Goal: Task Accomplishment & Management: Manage account settings

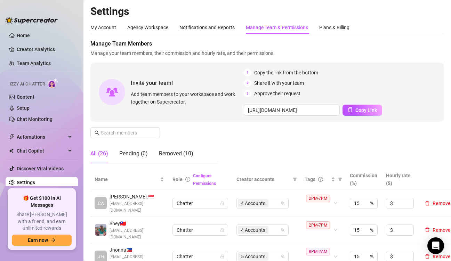
click at [380, 67] on div "Invite your team! Add team members to your workspace and work together on Super…" at bounding box center [267, 92] width 354 height 59
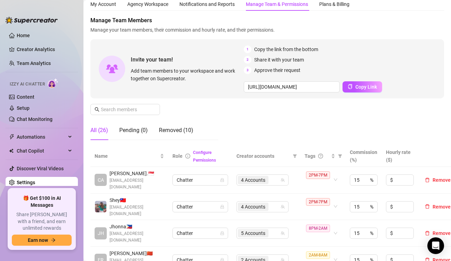
scroll to position [35, 0]
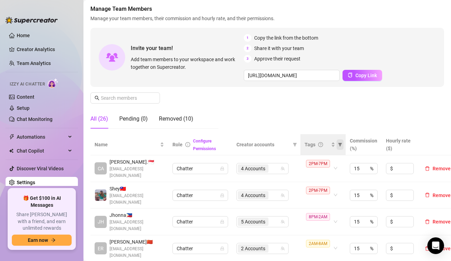
click at [341, 145] on icon "filter" at bounding box center [340, 145] width 4 height 4
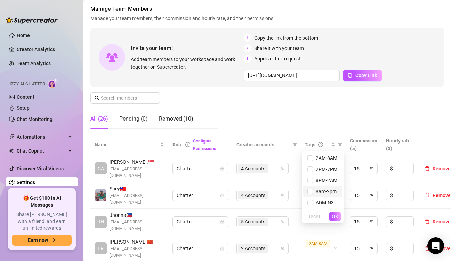
click at [316, 195] on span "8am-2pm" at bounding box center [322, 192] width 31 height 8
checkbox input "true"
click at [337, 217] on span "OK" at bounding box center [335, 217] width 7 height 6
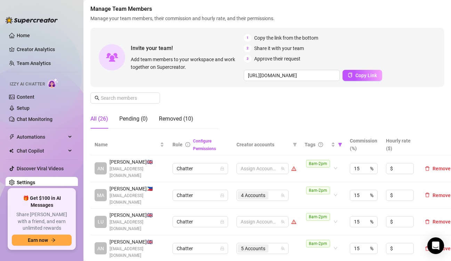
click at [242, 104] on div "Manage Team Members Manage your team members, their commission and hourly rate,…" at bounding box center [267, 69] width 354 height 129
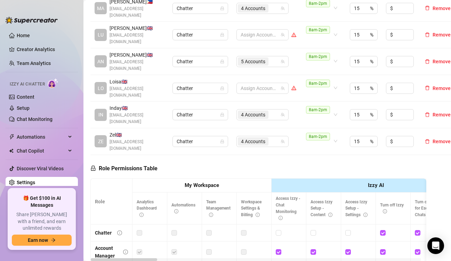
scroll to position [243, 0]
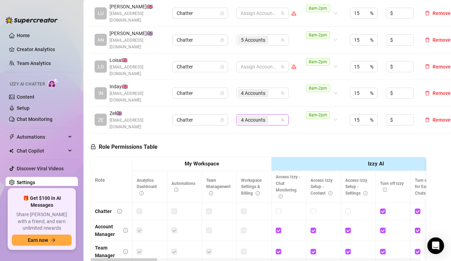
click at [278, 115] on div "4 Accounts" at bounding box center [259, 120] width 42 height 10
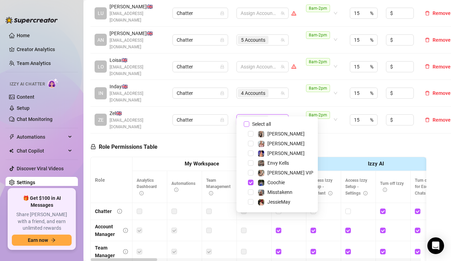
click at [246, 124] on input "Select all" at bounding box center [247, 124] width 6 height 6
checkbox input "false"
click at [251, 202] on span "Select tree node" at bounding box center [251, 202] width 6 height 6
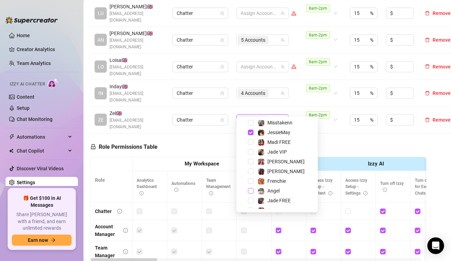
click at [251, 192] on span "Select tree node" at bounding box center [251, 191] width 6 height 6
click at [249, 160] on span "Select tree node" at bounding box center [251, 162] width 6 height 6
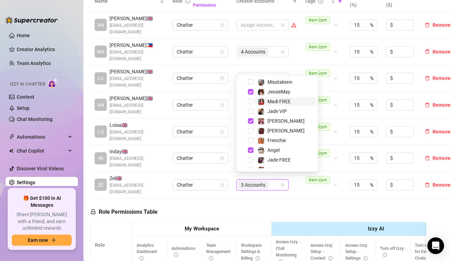
scroll to position [174, 0]
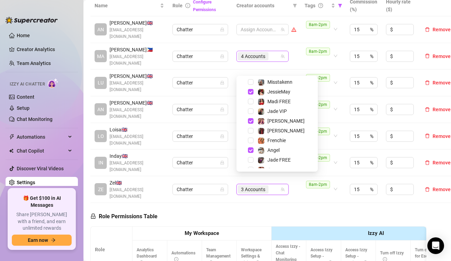
click at [275, 53] on div "4 Accounts" at bounding box center [259, 56] width 42 height 10
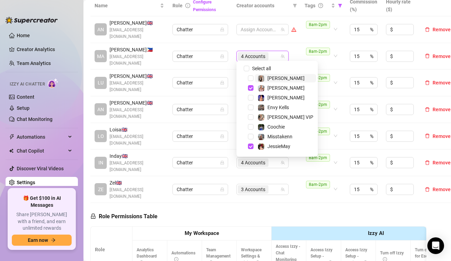
click at [275, 53] on div "4 Accounts" at bounding box center [259, 56] width 42 height 10
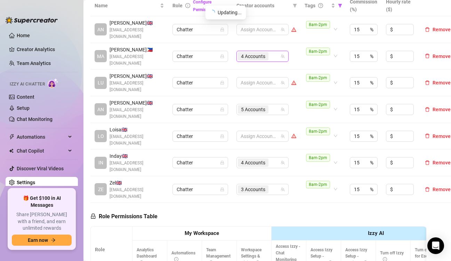
click at [275, 53] on div "4 Accounts" at bounding box center [259, 56] width 42 height 10
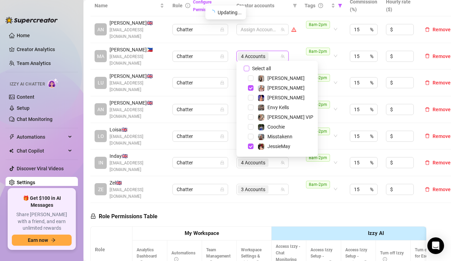
click at [246, 67] on input "Select all" at bounding box center [247, 69] width 6 height 6
checkbox input "false"
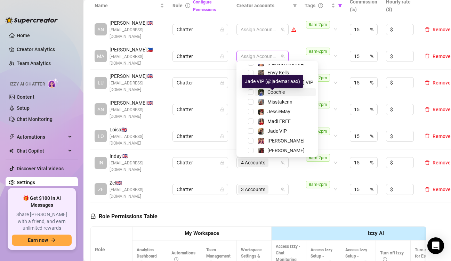
scroll to position [70, 0]
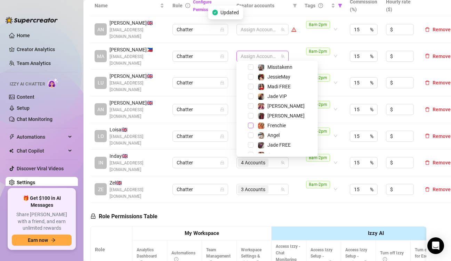
click at [250, 123] on span "Select tree node" at bounding box center [251, 126] width 6 height 6
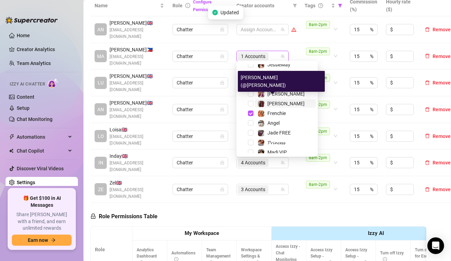
scroll to position [86, 0]
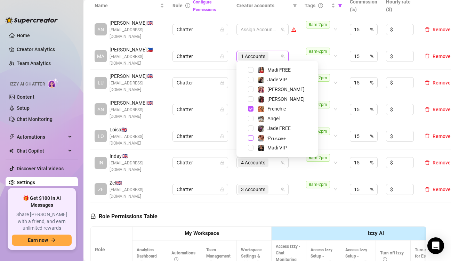
click at [248, 139] on span "Select tree node" at bounding box center [251, 138] width 6 height 6
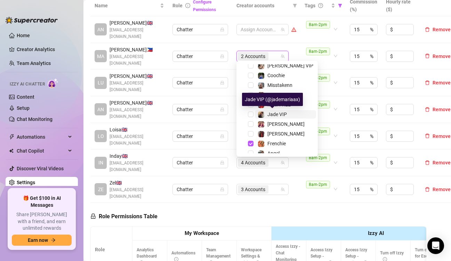
scroll to position [17, 0]
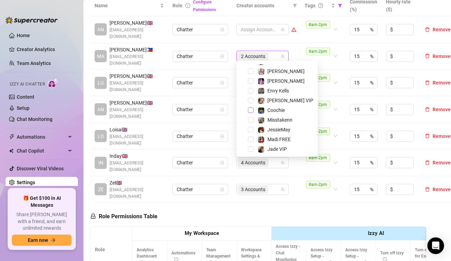
click at [252, 111] on span "Select tree node" at bounding box center [251, 110] width 6 height 6
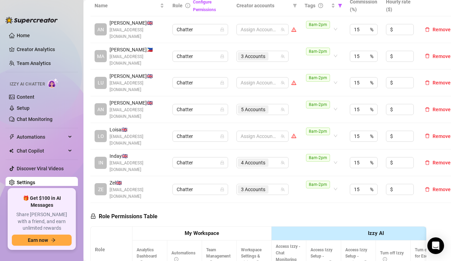
click at [271, 159] on input "search" at bounding box center [270, 163] width 1 height 8
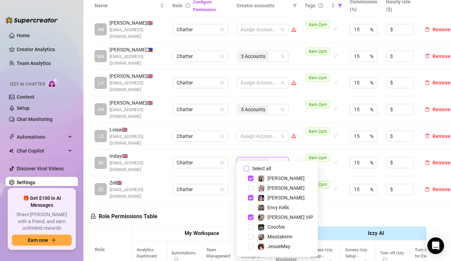
click at [248, 169] on input "Select all" at bounding box center [247, 169] width 6 height 6
checkbox input "false"
click at [252, 131] on div at bounding box center [259, 136] width 42 height 10
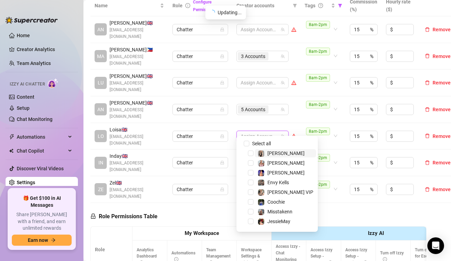
click at [252, 131] on div at bounding box center [259, 136] width 42 height 10
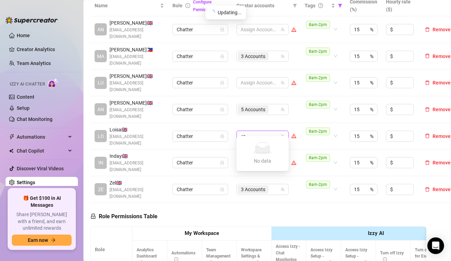
type input "<"
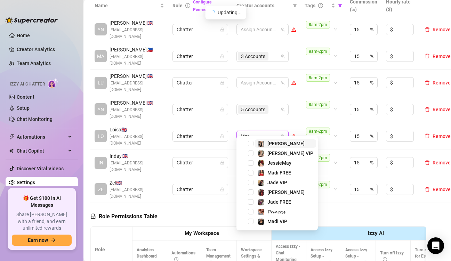
type input "Madi"
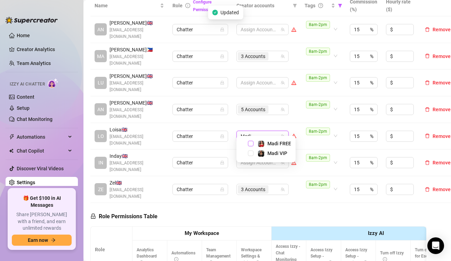
click at [250, 143] on span "Select tree node" at bounding box center [251, 144] width 6 height 6
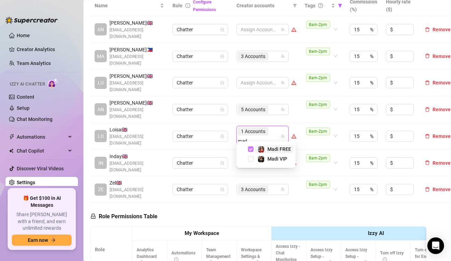
type input "madi"
click at [250, 159] on span "Select tree node" at bounding box center [251, 159] width 6 height 6
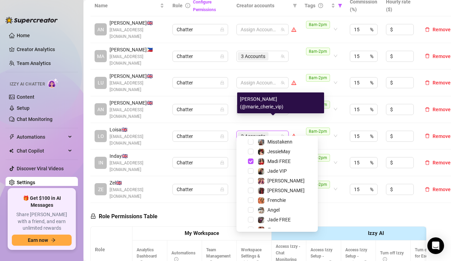
scroll to position [86, 0]
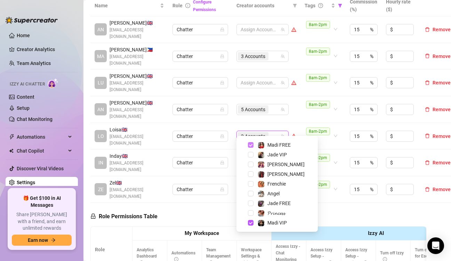
click at [248, 144] on span "Select tree node" at bounding box center [251, 145] width 6 height 6
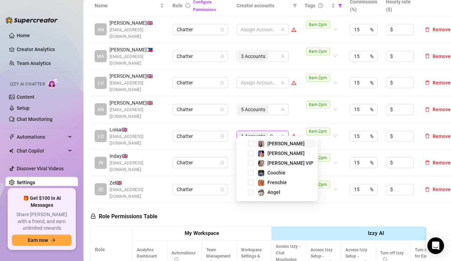
scroll to position [0, 0]
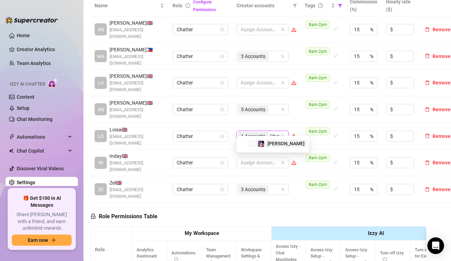
type input "[PERSON_NAME]"
click at [250, 150] on span "Select tree node" at bounding box center [251, 149] width 6 height 6
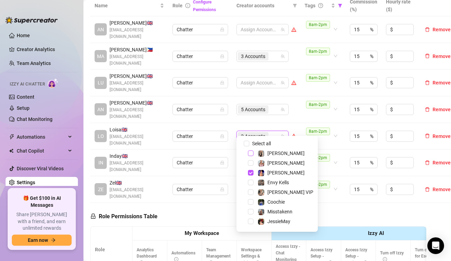
click at [250, 153] on span "Select tree node" at bounding box center [251, 154] width 6 height 6
click at [248, 191] on span "Select tree node" at bounding box center [251, 193] width 6 height 6
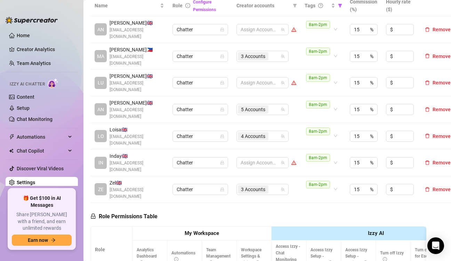
click at [125, 214] on div "Role Permissions Table" at bounding box center [123, 214] width 67 height 23
click at [274, 105] on div "5 Accounts" at bounding box center [259, 110] width 42 height 10
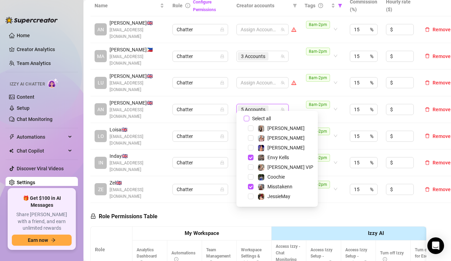
click at [250, 118] on span "Select all" at bounding box center [261, 119] width 24 height 8
click at [249, 118] on input "Select all" at bounding box center [247, 119] width 6 height 6
click at [249, 119] on label "Select all" at bounding box center [259, 119] width 30 height 8
click at [249, 119] on input "Select all" at bounding box center [247, 119] width 6 height 6
checkbox input "false"
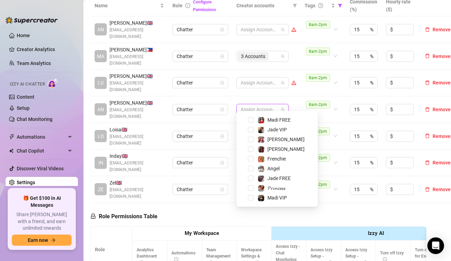
scroll to position [51, 0]
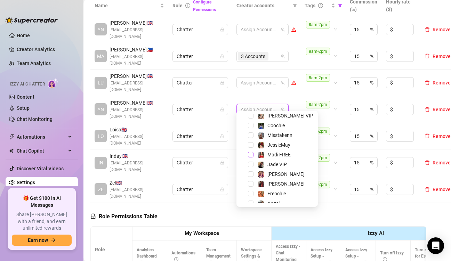
click at [251, 155] on span "Select tree node" at bounding box center [251, 155] width 6 height 6
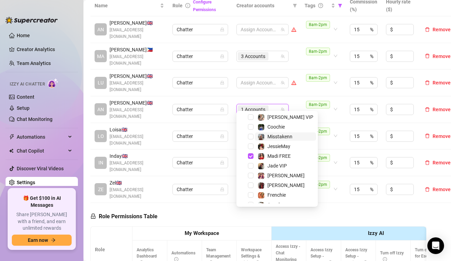
scroll to position [17, 0]
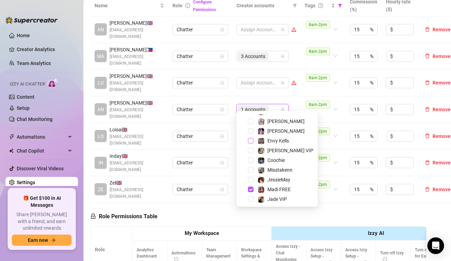
click at [250, 140] on span "Select tree node" at bounding box center [251, 141] width 6 height 6
click at [252, 122] on span "Select tree node" at bounding box center [251, 122] width 6 height 6
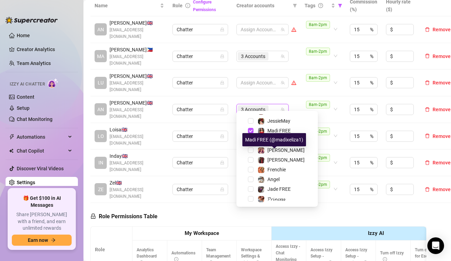
scroll to position [86, 0]
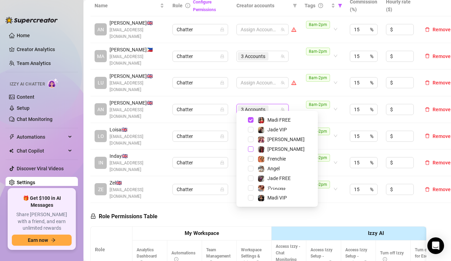
click at [249, 149] on span "Select tree node" at bounding box center [251, 149] width 6 height 6
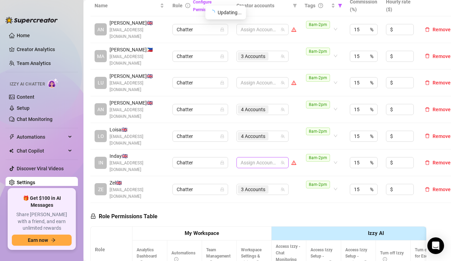
scroll to position [139, 0]
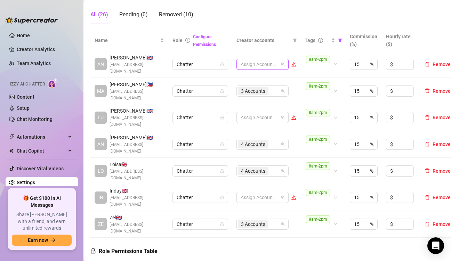
click at [265, 63] on div at bounding box center [259, 64] width 42 height 10
type input "ja"
click at [249, 78] on span "Select tree node" at bounding box center [251, 78] width 6 height 6
type input "h"
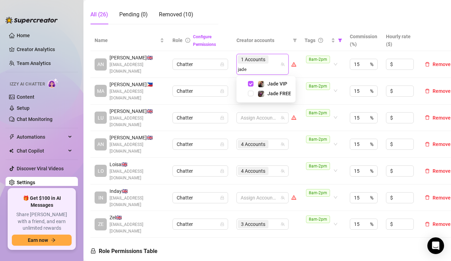
type input "jade"
click at [250, 100] on div "Jade VIP Jade FREE" at bounding box center [265, 89] width 59 height 26
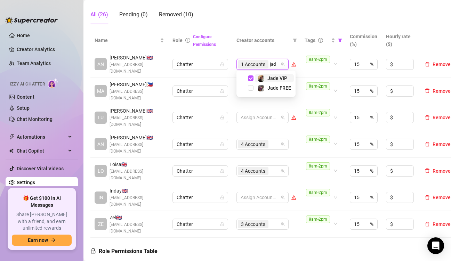
type input "jade"
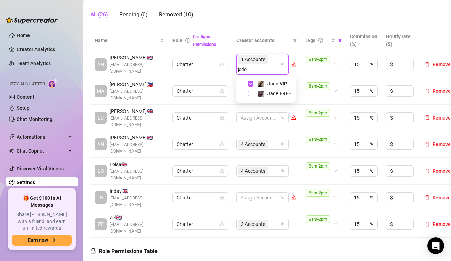
click at [251, 94] on span "Select tree node" at bounding box center [251, 94] width 6 height 6
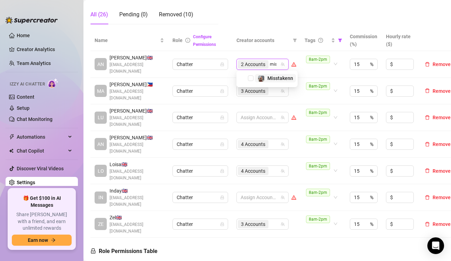
type input "miss"
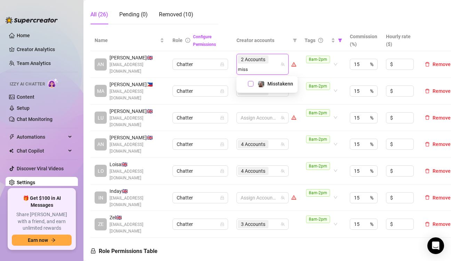
click at [251, 83] on span "Select tree node" at bounding box center [251, 84] width 6 height 6
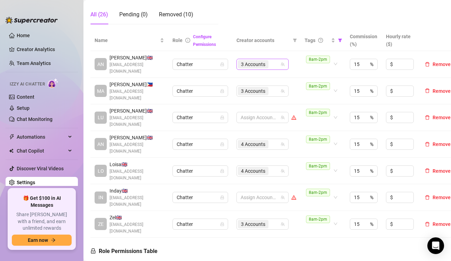
click at [270, 67] on input "search" at bounding box center [270, 64] width 1 height 8
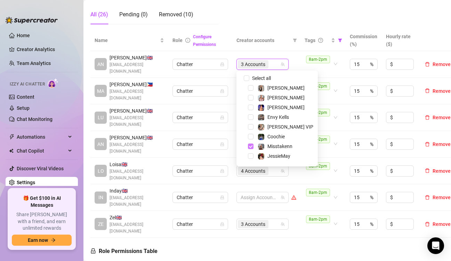
click at [249, 145] on span "Select tree node" at bounding box center [251, 147] width 6 height 6
click at [251, 86] on span "Select tree node" at bounding box center [251, 88] width 6 height 6
click at [251, 128] on span "Select tree node" at bounding box center [251, 127] width 6 height 6
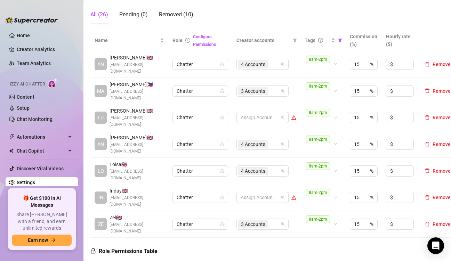
click at [271, 167] on input "search" at bounding box center [270, 171] width 1 height 8
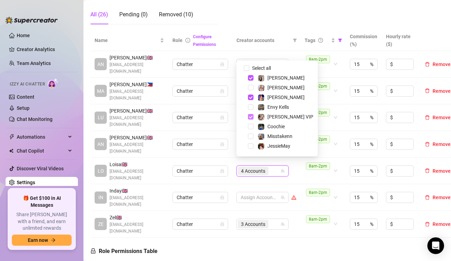
click at [250, 117] on span "Select tree node" at bounding box center [251, 117] width 6 height 6
click at [252, 75] on span "Select tree node" at bounding box center [251, 78] width 6 height 6
click at [247, 137] on div "Misstakenn" at bounding box center [277, 136] width 78 height 8
click at [251, 136] on span "Select tree node" at bounding box center [251, 137] width 6 height 6
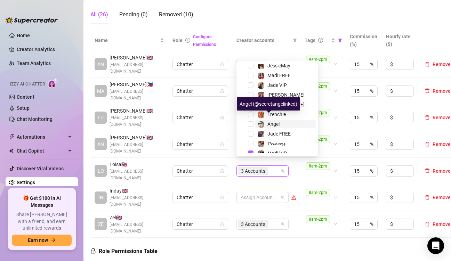
scroll to position [86, 0]
